Goal: Contribute content

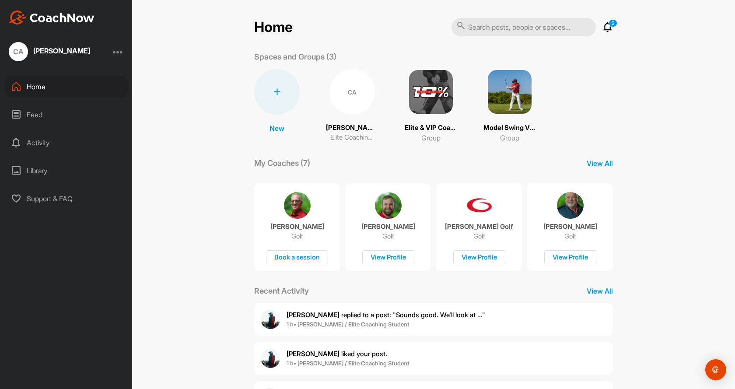
scroll to position [84, 0]
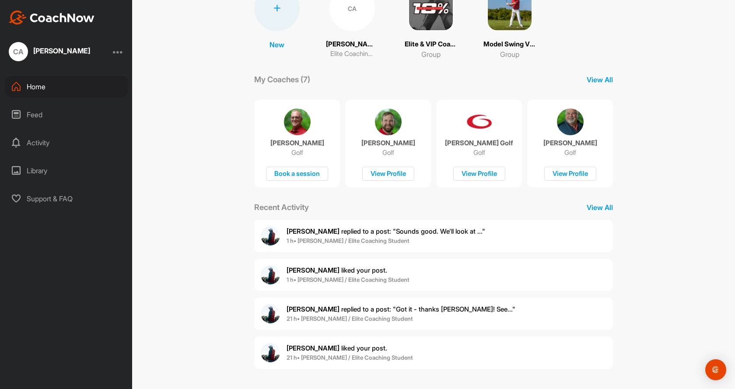
click at [349, 37] on div "CA [PERSON_NAME] Elite Coaching Student" at bounding box center [352, 22] width 52 height 73
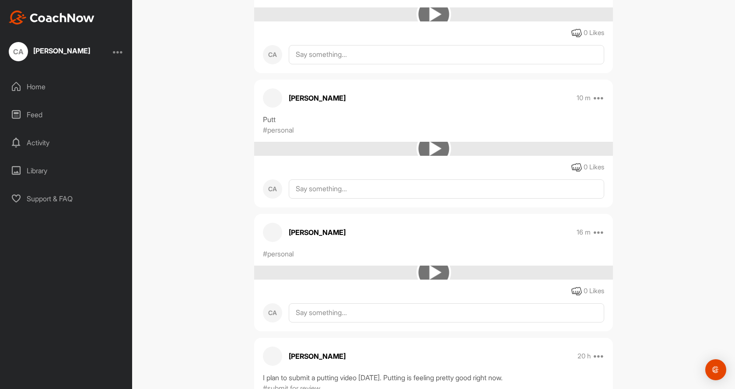
scroll to position [453, 0]
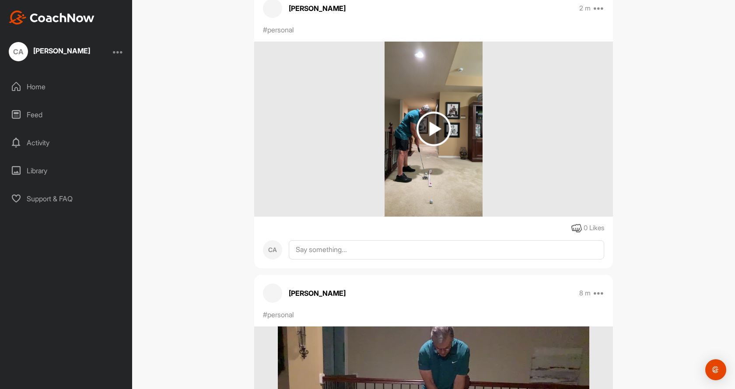
click at [432, 130] on img at bounding box center [433, 129] width 35 height 35
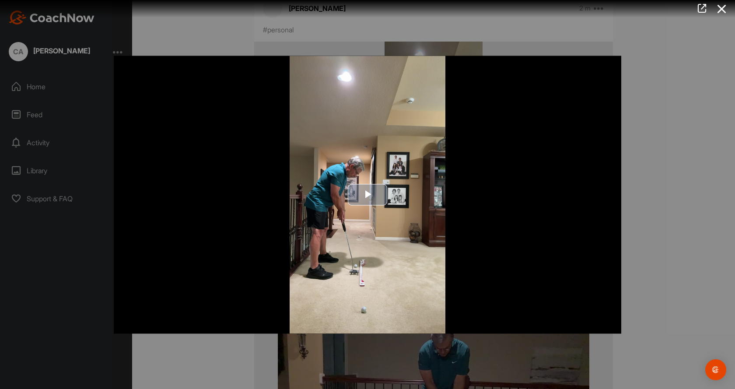
click at [423, 283] on img "Video Player" at bounding box center [367, 195] width 507 height 278
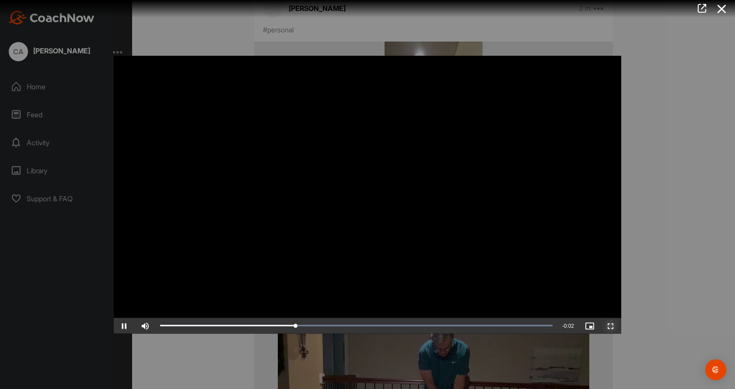
click at [613, 325] on span "Video Player" at bounding box center [610, 325] width 21 height 0
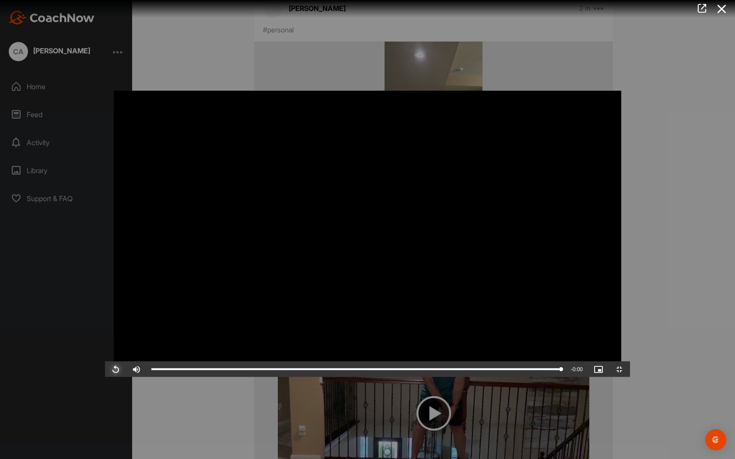
click at [105, 370] on span "Video Player" at bounding box center [115, 370] width 21 height 0
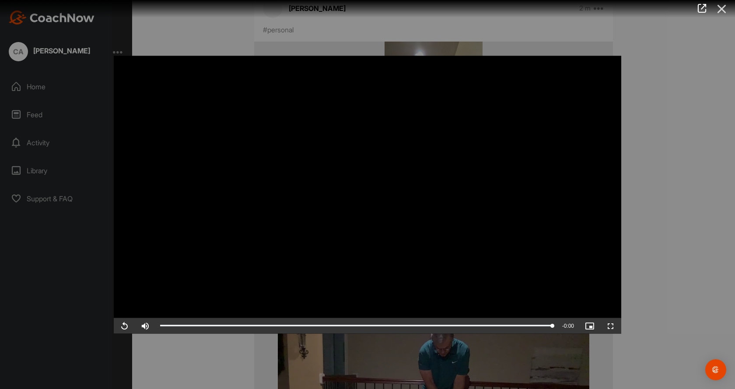
click at [719, 9] on icon at bounding box center [722, 9] width 20 height 16
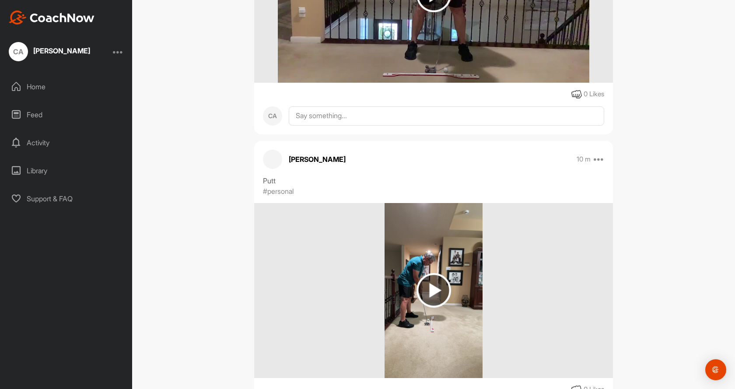
scroll to position [875, 0]
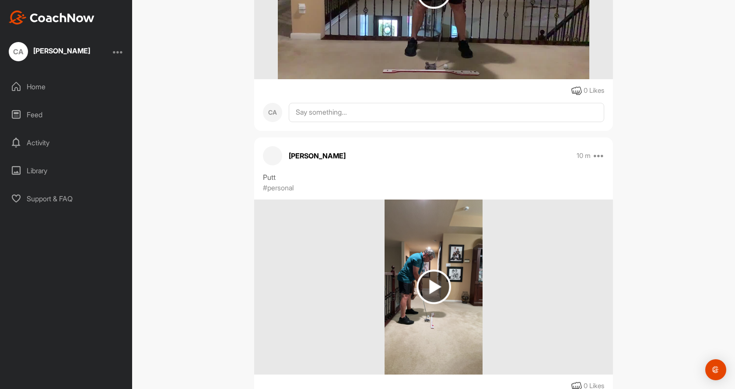
click at [425, 286] on img at bounding box center [433, 286] width 35 height 35
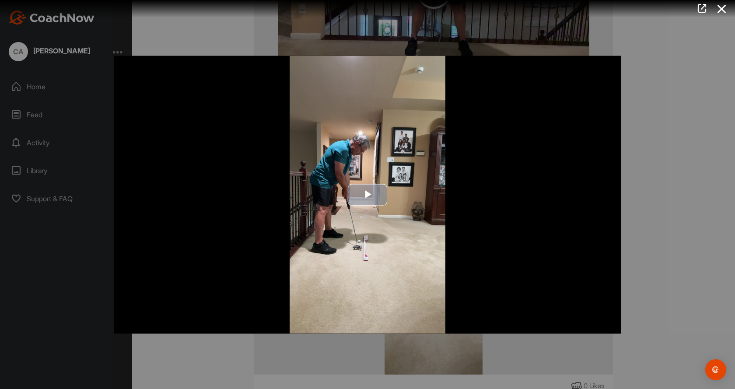
click at [426, 270] on img "Video Player" at bounding box center [367, 195] width 507 height 278
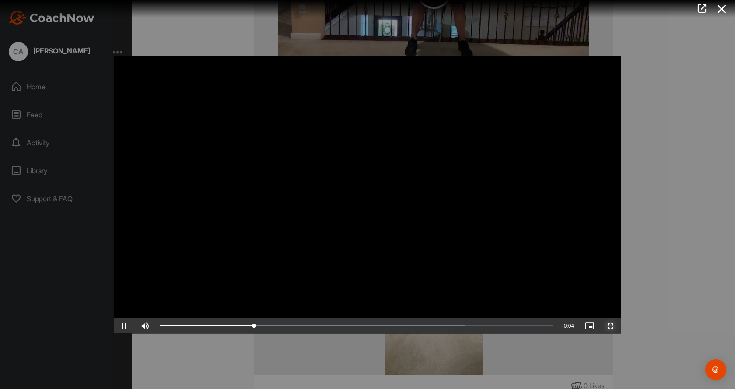
click at [611, 325] on span "Video Player" at bounding box center [610, 325] width 21 height 0
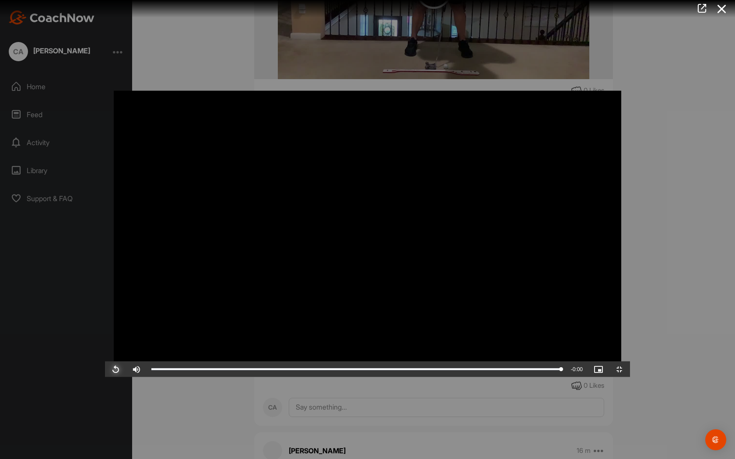
click at [105, 370] on span "Video Player" at bounding box center [115, 370] width 21 height 0
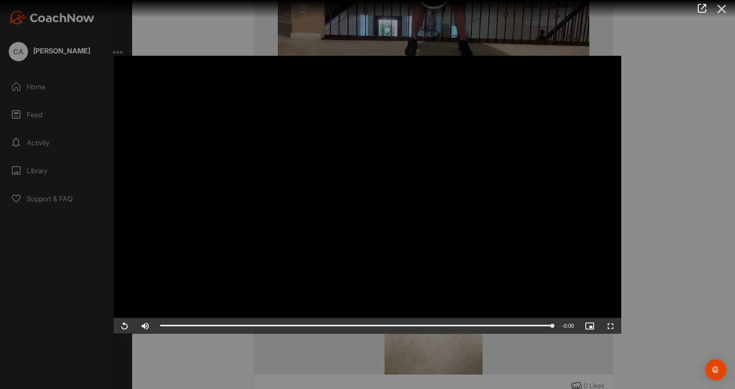
click at [722, 9] on icon at bounding box center [722, 9] width 20 height 16
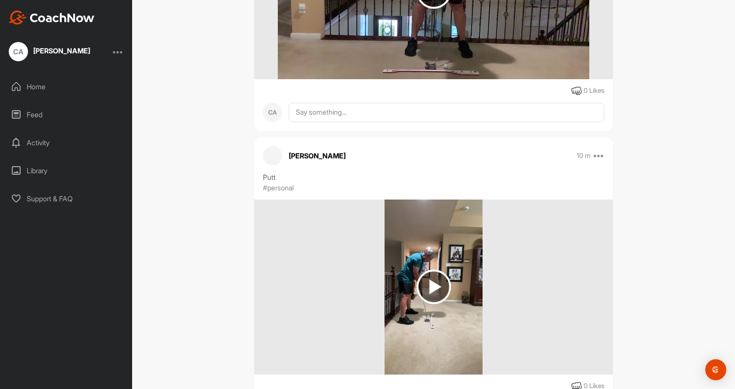
scroll to position [729, 0]
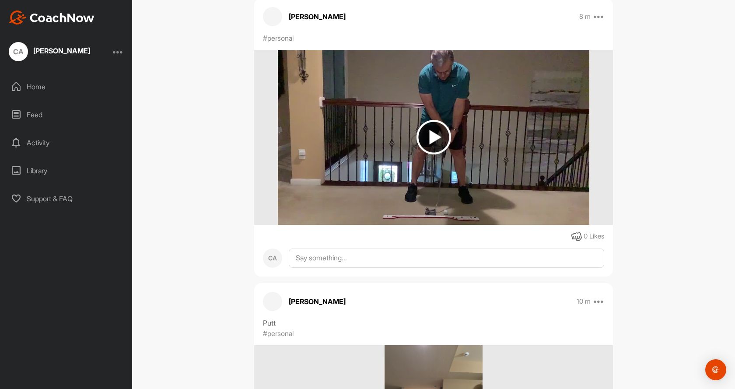
click at [429, 140] on img at bounding box center [433, 137] width 35 height 35
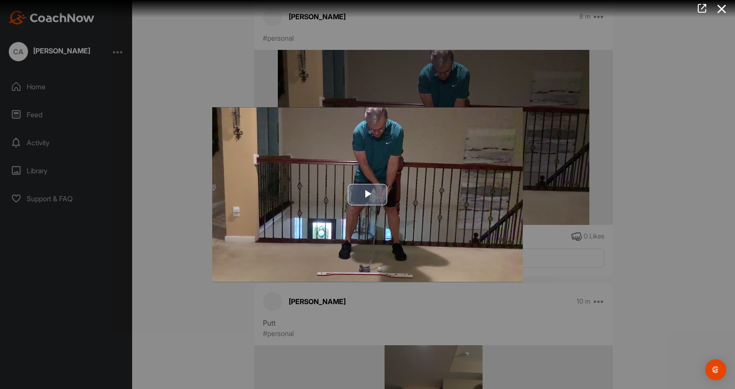
click at [504, 243] on img "Video Player" at bounding box center [367, 194] width 311 height 174
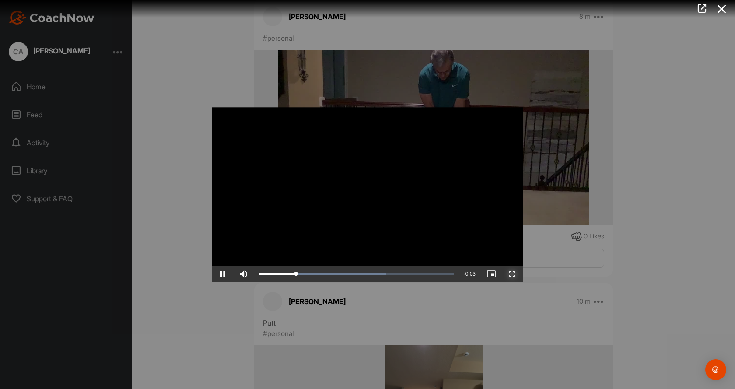
click at [515, 274] on span "Video Player" at bounding box center [512, 274] width 21 height 0
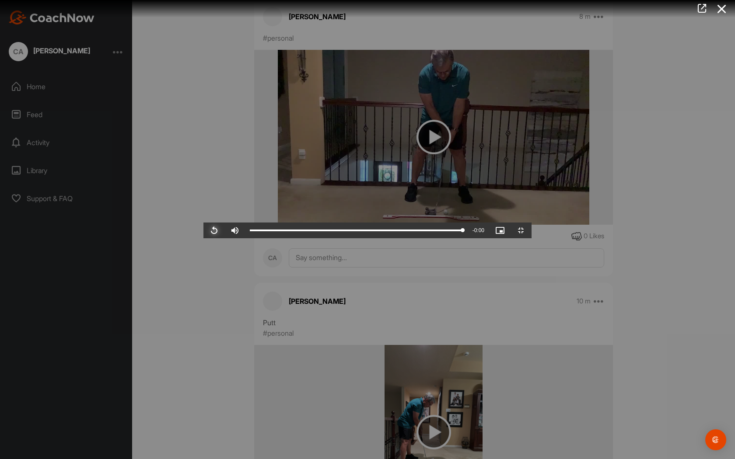
click at [203, 230] on span "Video Player" at bounding box center [213, 230] width 21 height 0
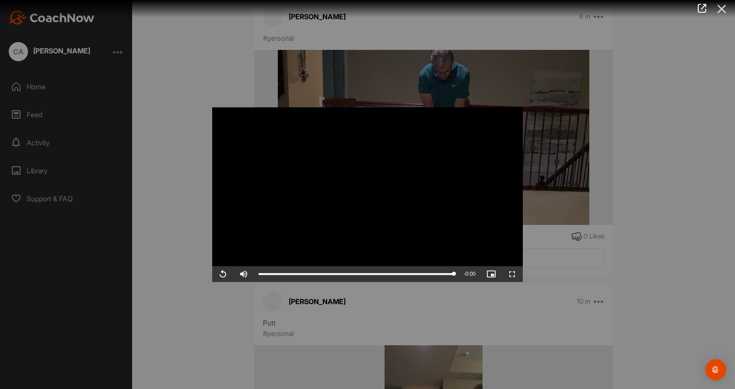
click at [722, 7] on icon at bounding box center [722, 9] width 20 height 16
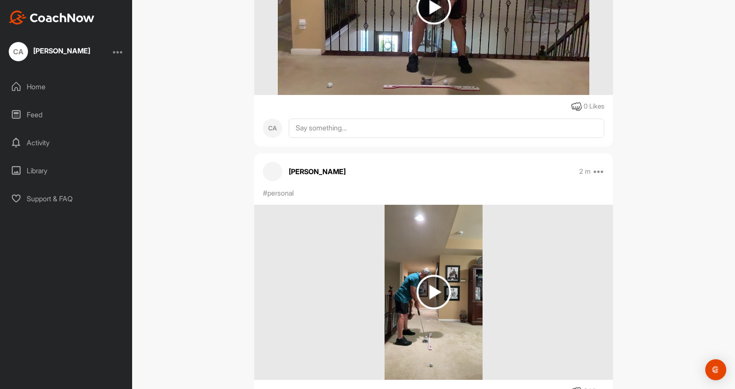
scroll to position [292, 0]
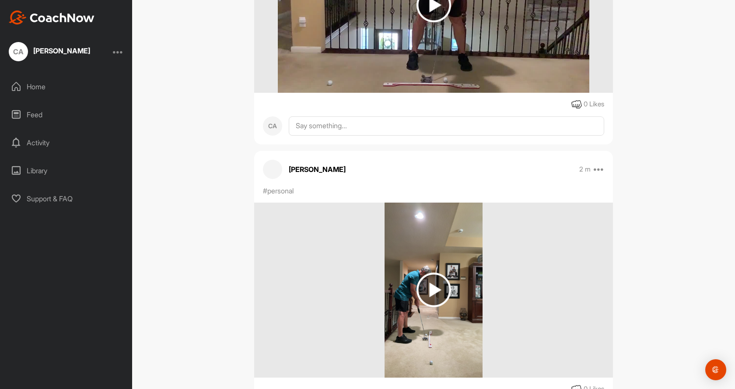
click at [425, 283] on img at bounding box center [433, 289] width 35 height 35
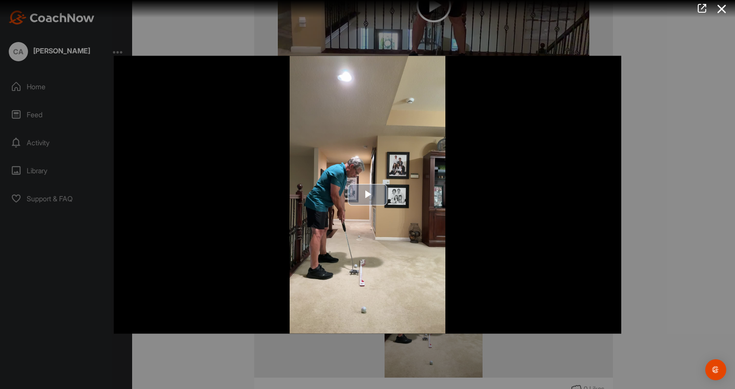
click at [430, 311] on img "Video Player" at bounding box center [367, 195] width 507 height 278
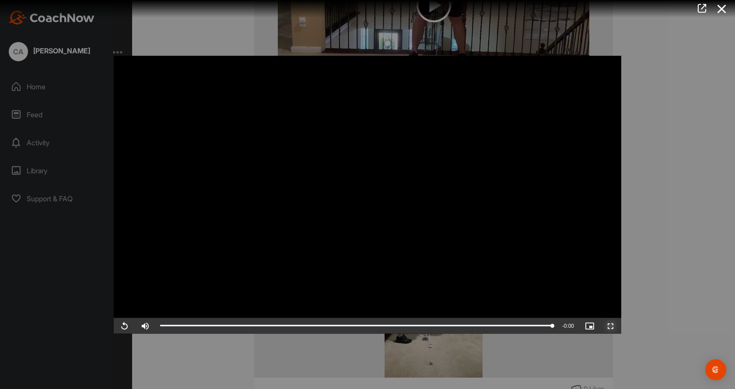
click at [607, 325] on span "Video Player" at bounding box center [610, 325] width 21 height 0
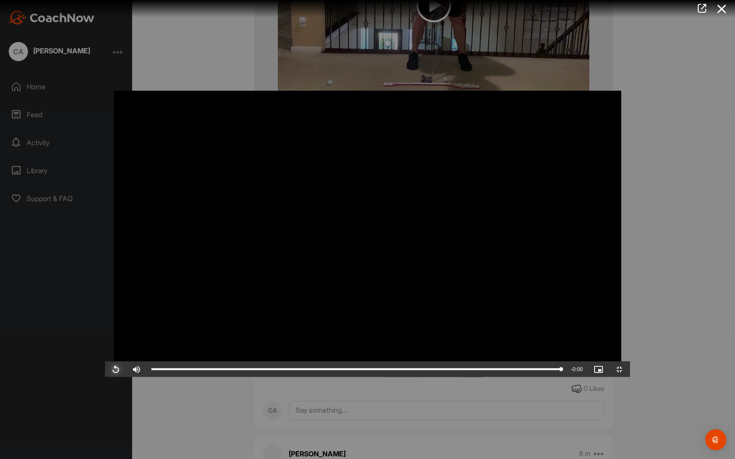
click at [105, 370] on span "Video Player" at bounding box center [115, 370] width 21 height 0
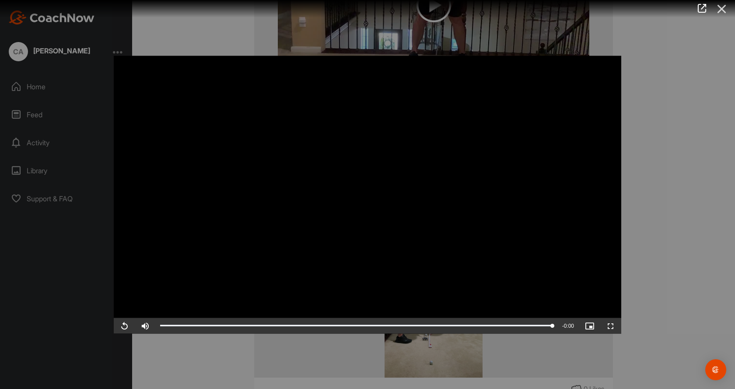
click at [720, 5] on icon at bounding box center [722, 9] width 20 height 16
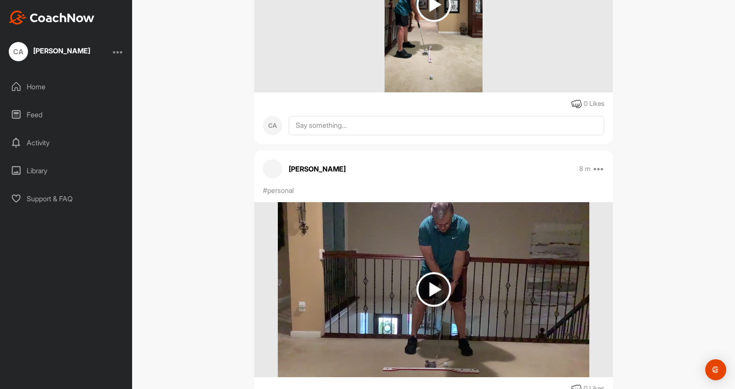
scroll to position [583, 0]
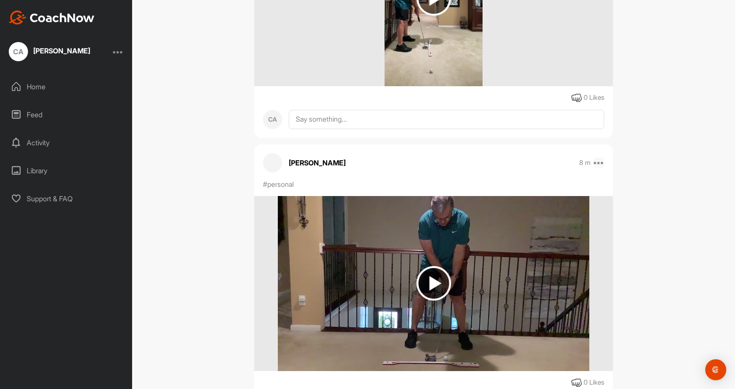
click at [596, 164] on icon at bounding box center [598, 162] width 10 height 10
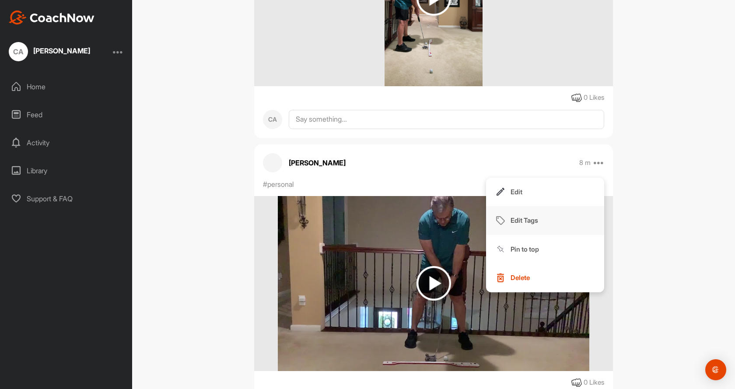
click at [530, 217] on p "Edit Tags" at bounding box center [524, 220] width 28 height 9
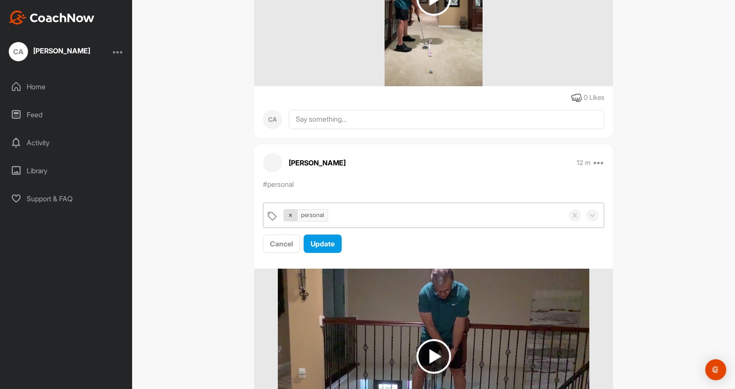
click at [287, 214] on icon at bounding box center [290, 215] width 6 height 6
click at [287, 217] on div "Add some tags." at bounding box center [307, 215] width 49 height 10
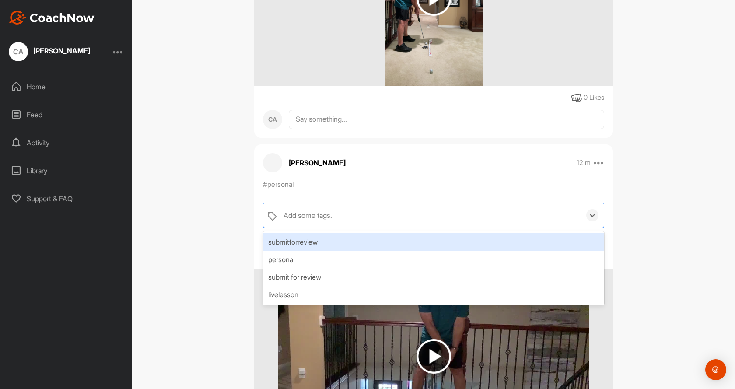
click at [291, 239] on div "submitforreview" at bounding box center [433, 241] width 341 height 17
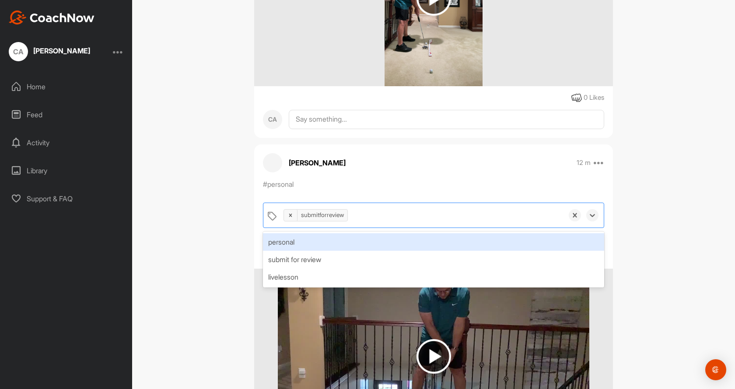
click at [408, 169] on div "[PERSON_NAME] 12 m Edit Edit Tags Pin to top Delete" at bounding box center [433, 162] width 359 height 19
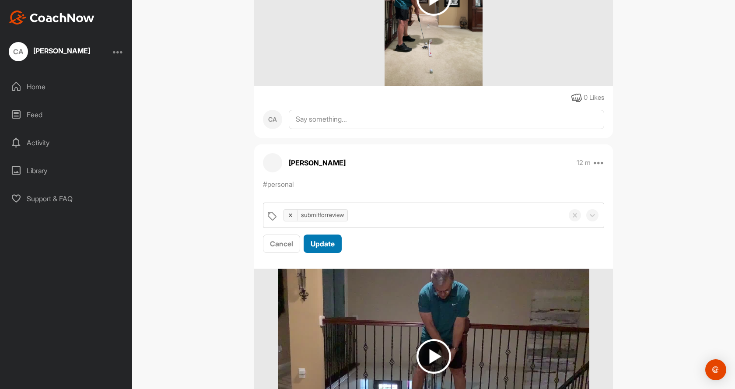
click at [318, 241] on span "Update" at bounding box center [323, 243] width 24 height 9
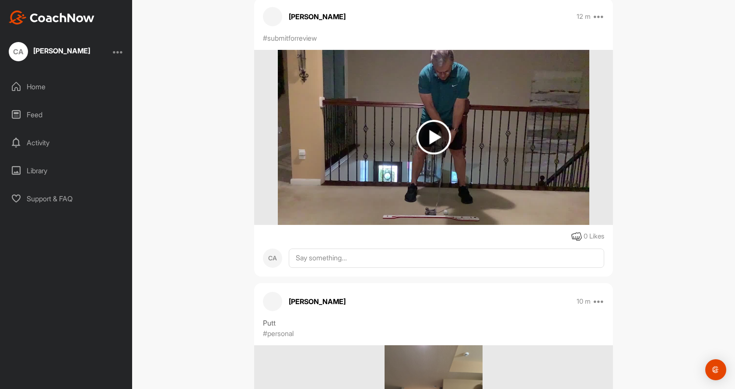
scroll to position [875, 0]
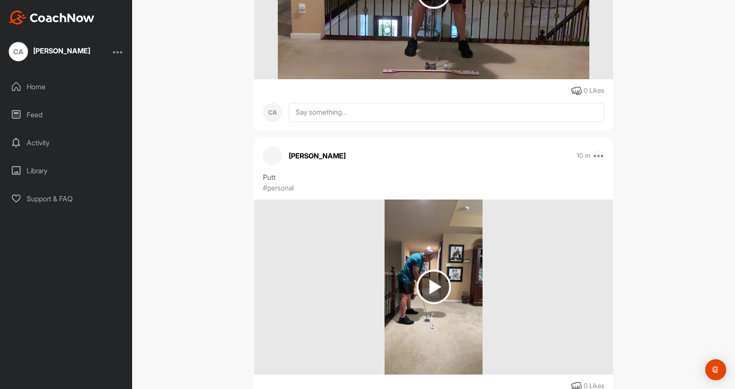
click at [597, 155] on icon at bounding box center [598, 155] width 10 height 10
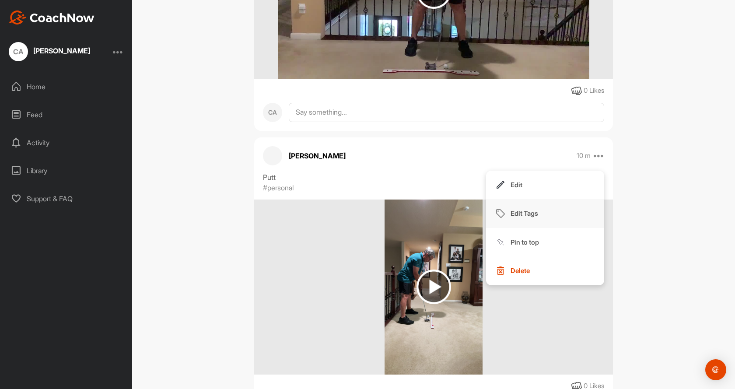
click at [514, 209] on p "Edit Tags" at bounding box center [524, 213] width 28 height 9
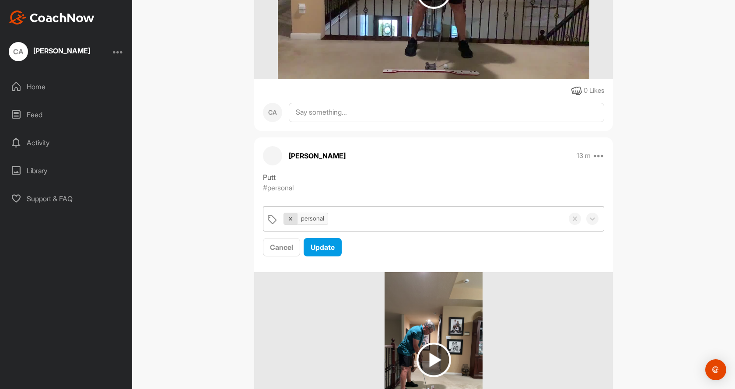
click at [289, 219] on icon at bounding box center [290, 218] width 3 height 3
click at [290, 220] on div "Add some tags." at bounding box center [307, 218] width 49 height 10
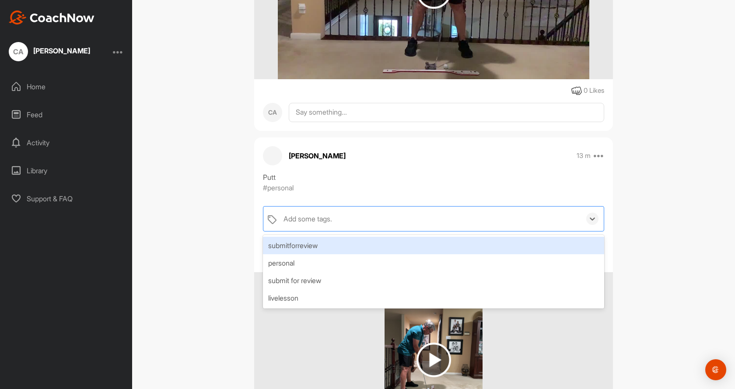
click at [297, 244] on div "submitforreview" at bounding box center [433, 245] width 341 height 17
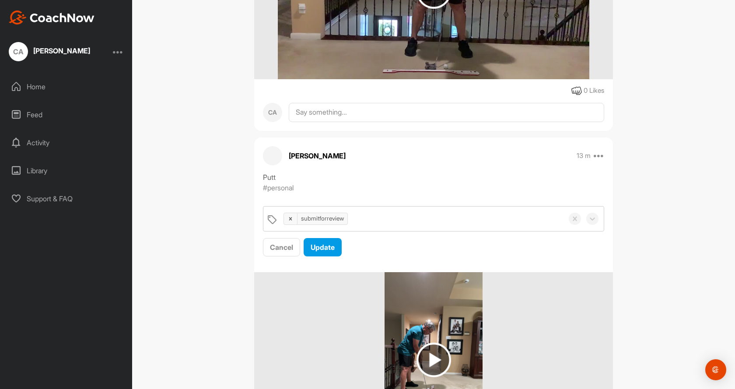
click at [368, 171] on div "[PERSON_NAME] 13 m Edit Edit Tags Pin to top Delete Putt #personal submitforrev…" at bounding box center [433, 318] width 359 height 362
click at [323, 244] on span "Update" at bounding box center [323, 247] width 24 height 9
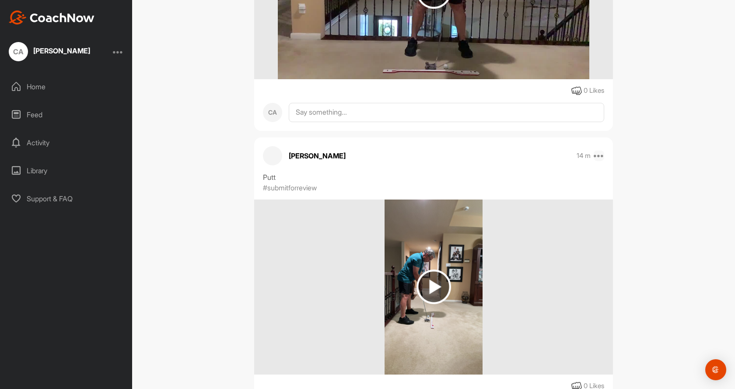
click at [594, 154] on icon at bounding box center [598, 155] width 10 height 10
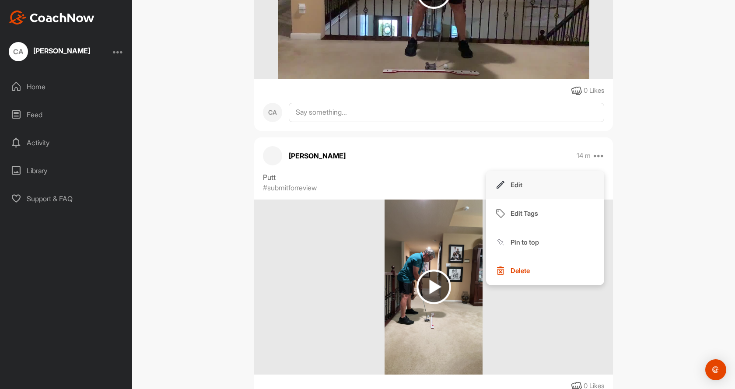
click at [513, 182] on p "Edit" at bounding box center [516, 184] width 12 height 9
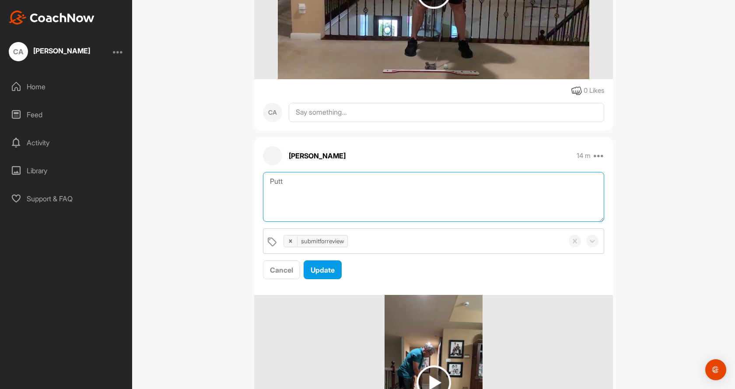
click at [385, 182] on textarea "Putt" at bounding box center [433, 197] width 341 height 50
type textarea "P"
click at [213, 163] on div "CA [PERSON_NAME] Bookings Elite Coaching Student Space Settings Your Notificati…" at bounding box center [433, 194] width 603 height 389
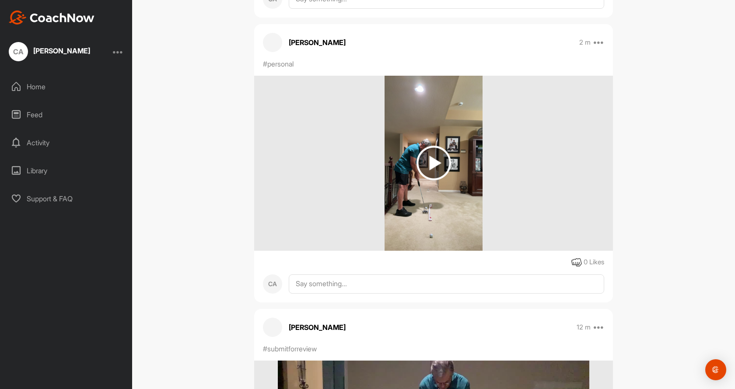
scroll to position [0, 0]
